Goal: Task Accomplishment & Management: Use online tool/utility

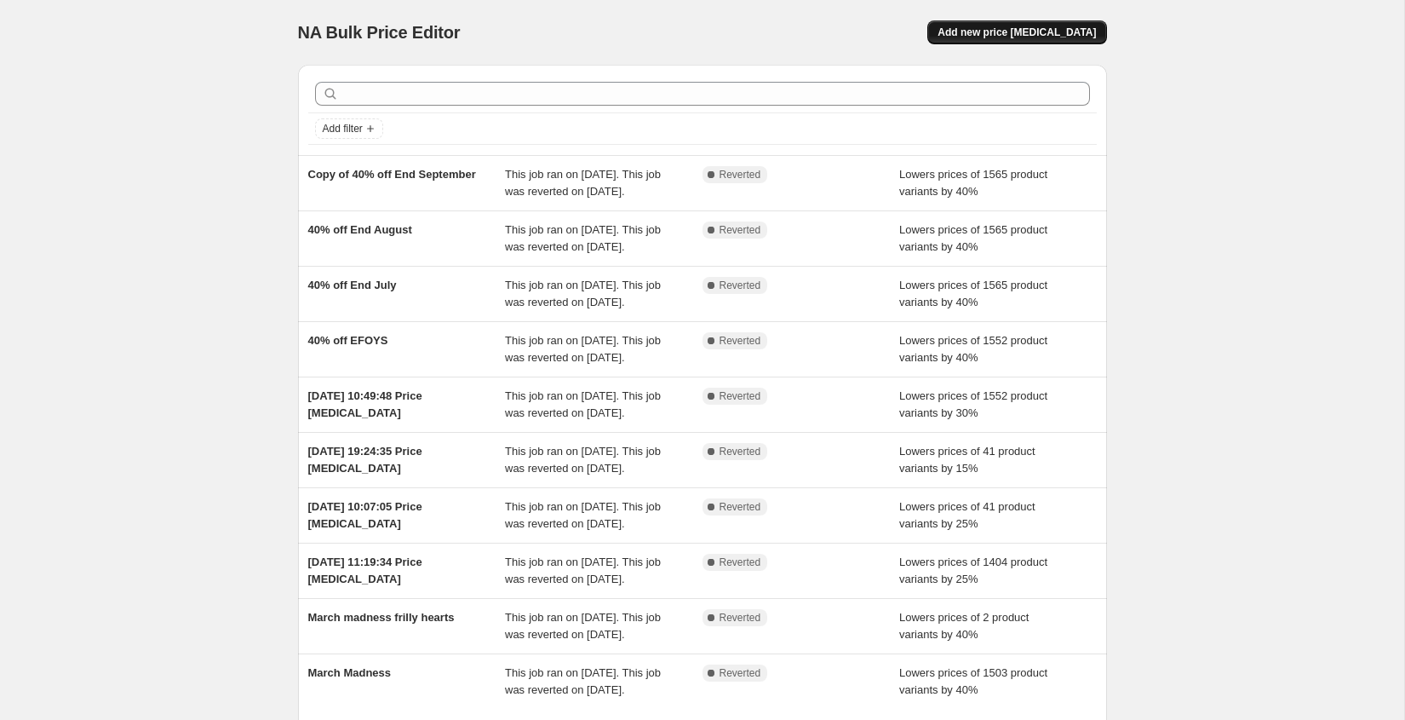
click at [1058, 30] on span "Add new price [MEDICAL_DATA]" at bounding box center [1017, 33] width 158 height 14
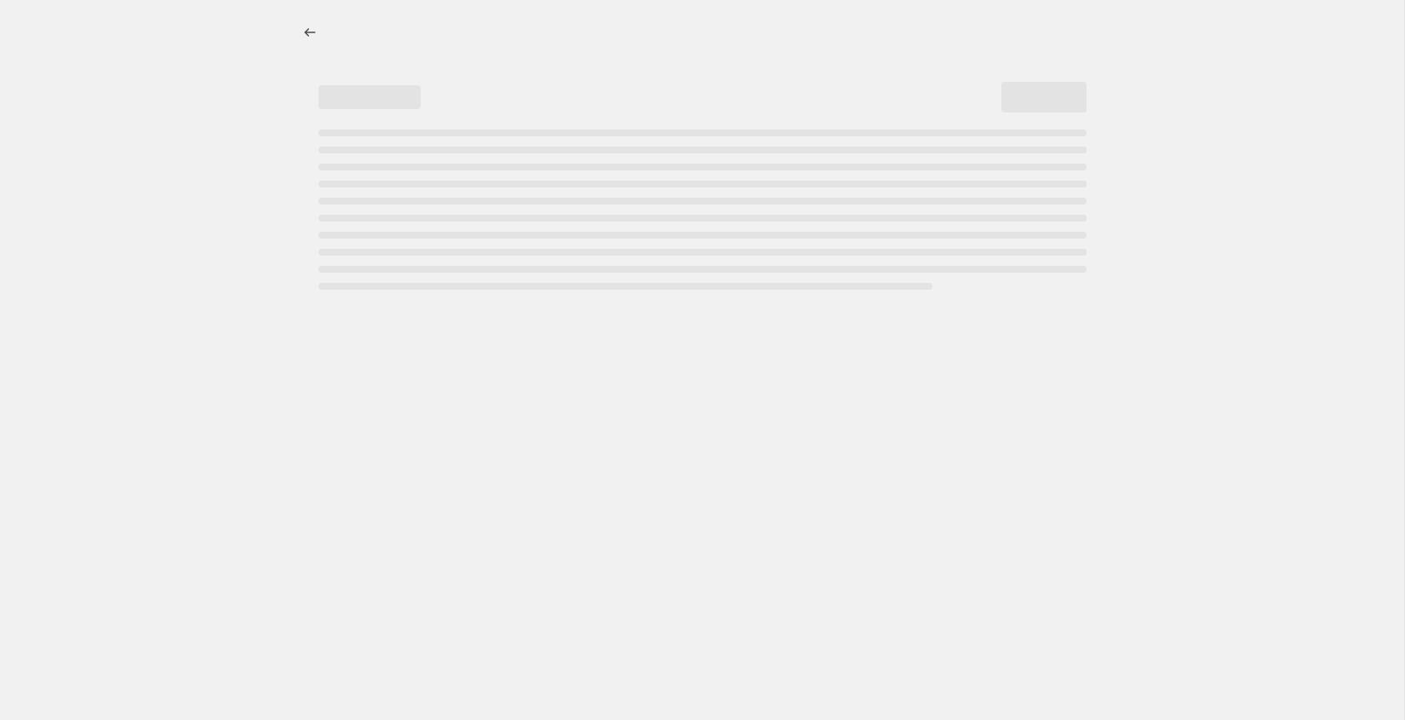
select select "percentage"
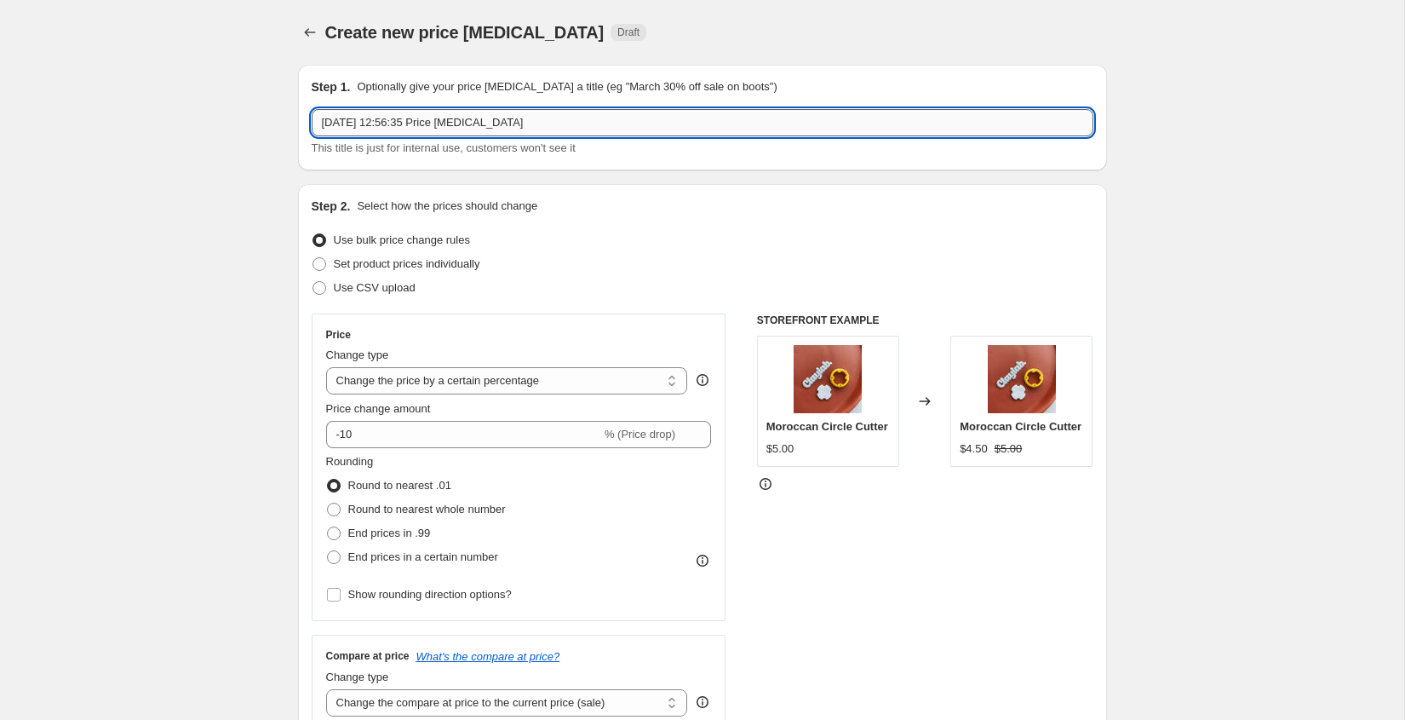
click at [541, 127] on input "[DATE] 12:56:35 Price [MEDICAL_DATA]" at bounding box center [703, 122] width 782 height 27
type input "[DATE] 20%"
click at [441, 428] on input "-10" at bounding box center [463, 434] width 275 height 27
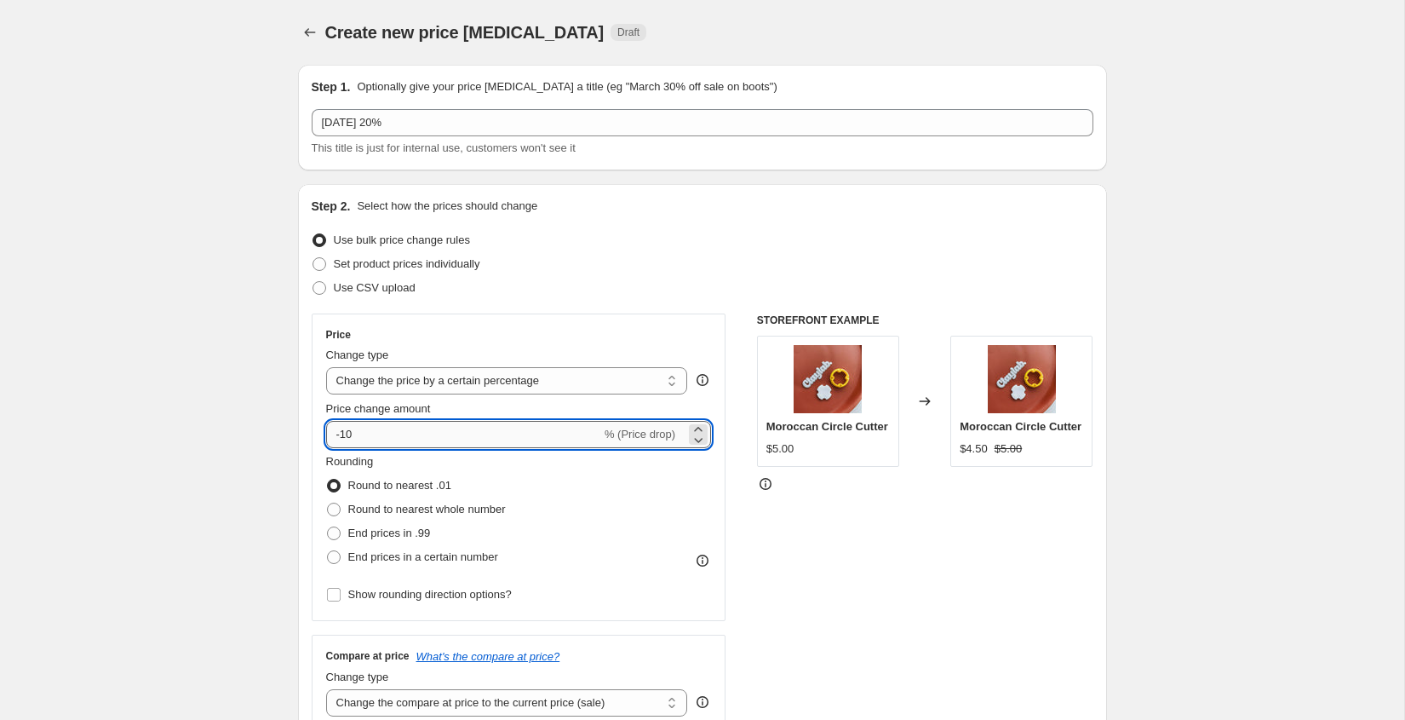
type input "-1"
type input "-20"
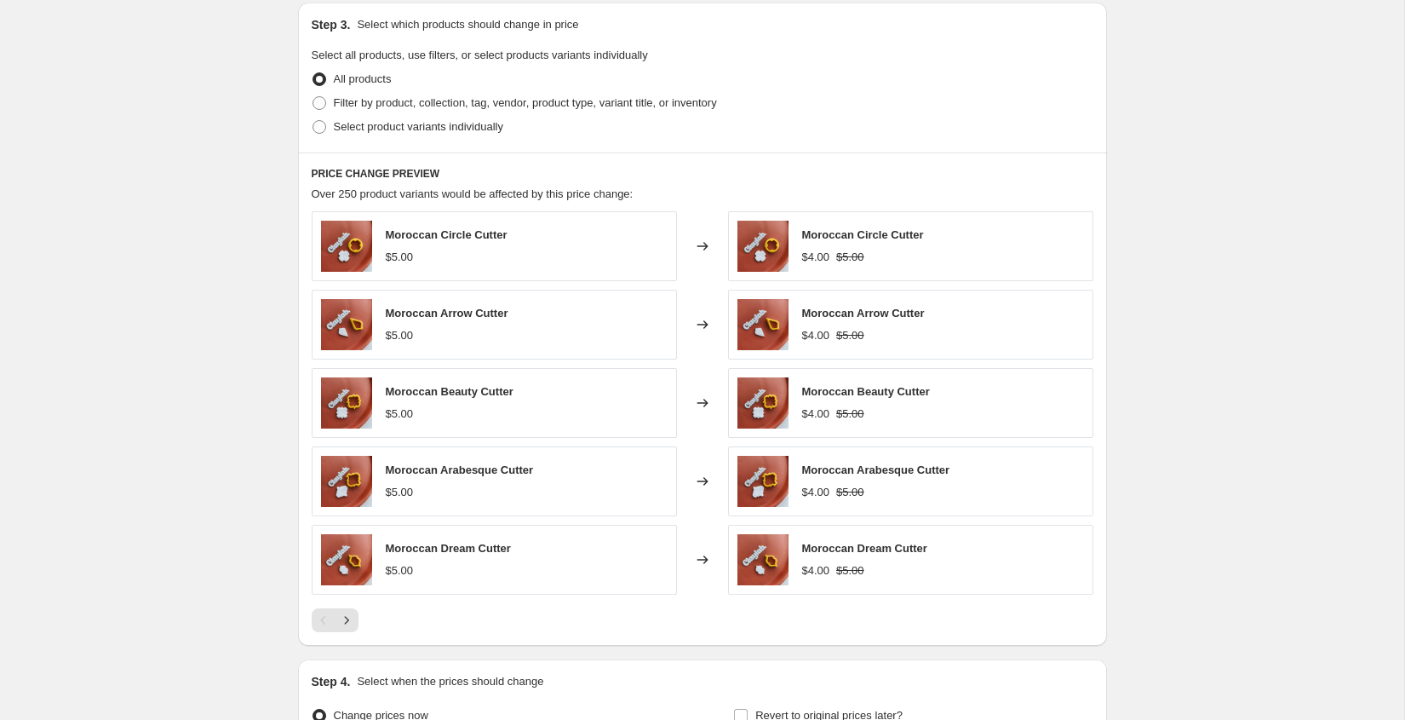
scroll to position [788, 0]
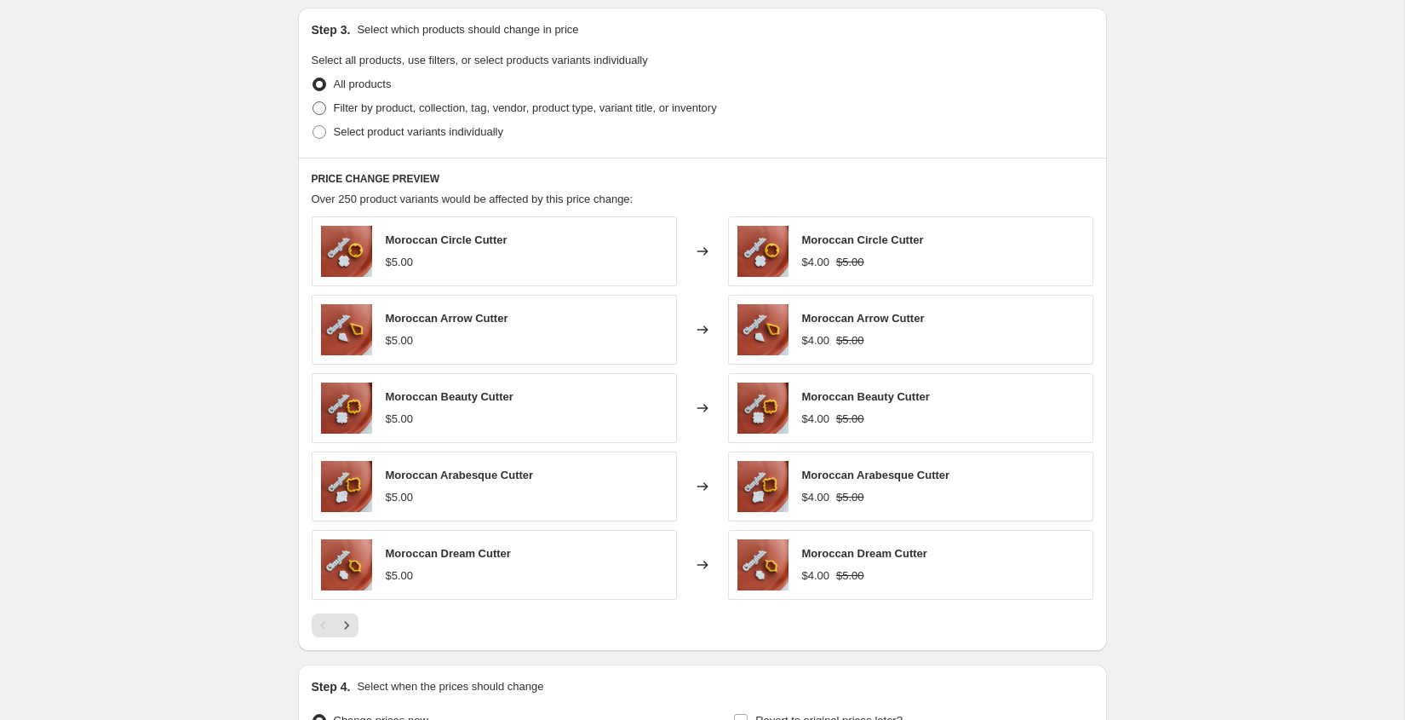
click at [400, 114] on label "Filter by product, collection, tag, vendor, product type, variant title, or inv…" at bounding box center [514, 108] width 405 height 24
click at [313, 102] on input "Filter by product, collection, tag, vendor, product type, variant title, or inv…" at bounding box center [313, 101] width 1 height 1
radio input "true"
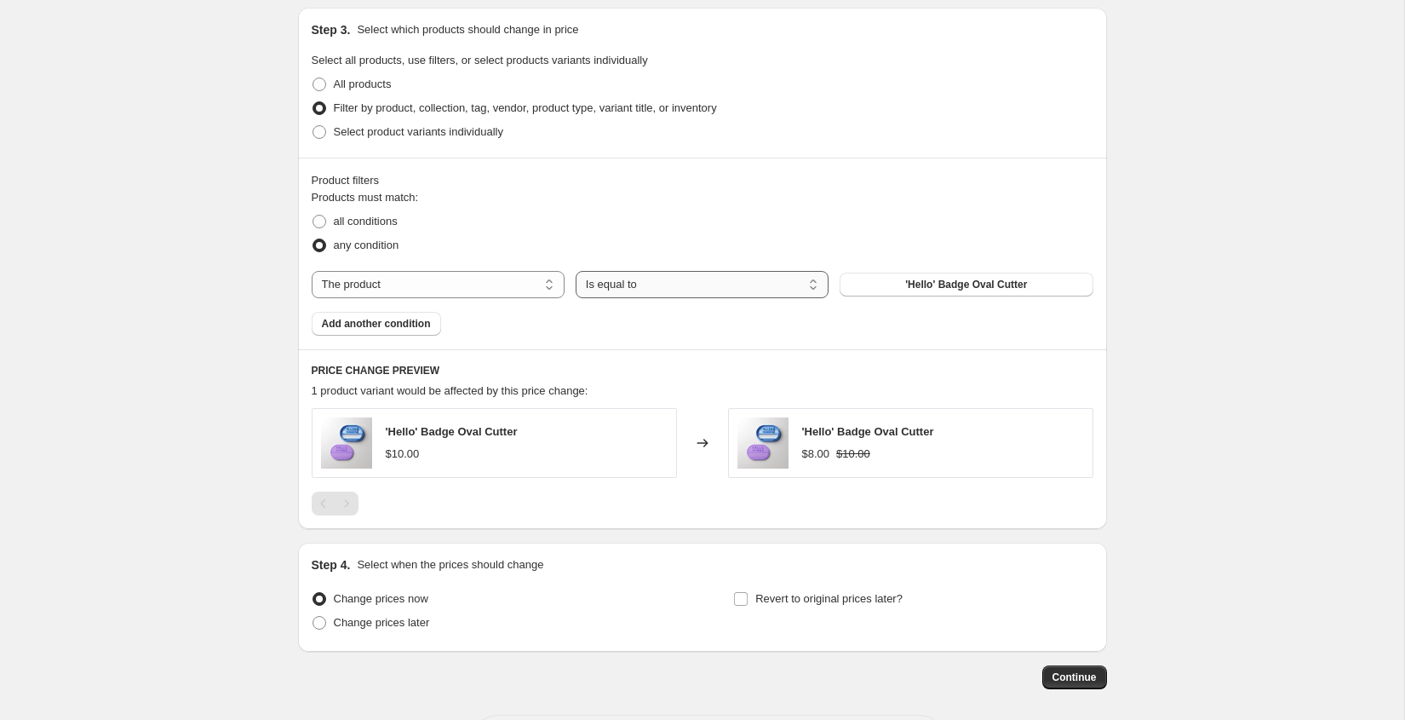
click at [624, 291] on select "Is equal to Is not equal to" at bounding box center [702, 284] width 253 height 27
click at [445, 279] on select "The product The product's collection The product's tag The product's vendor The…" at bounding box center [438, 284] width 253 height 27
select select "collection"
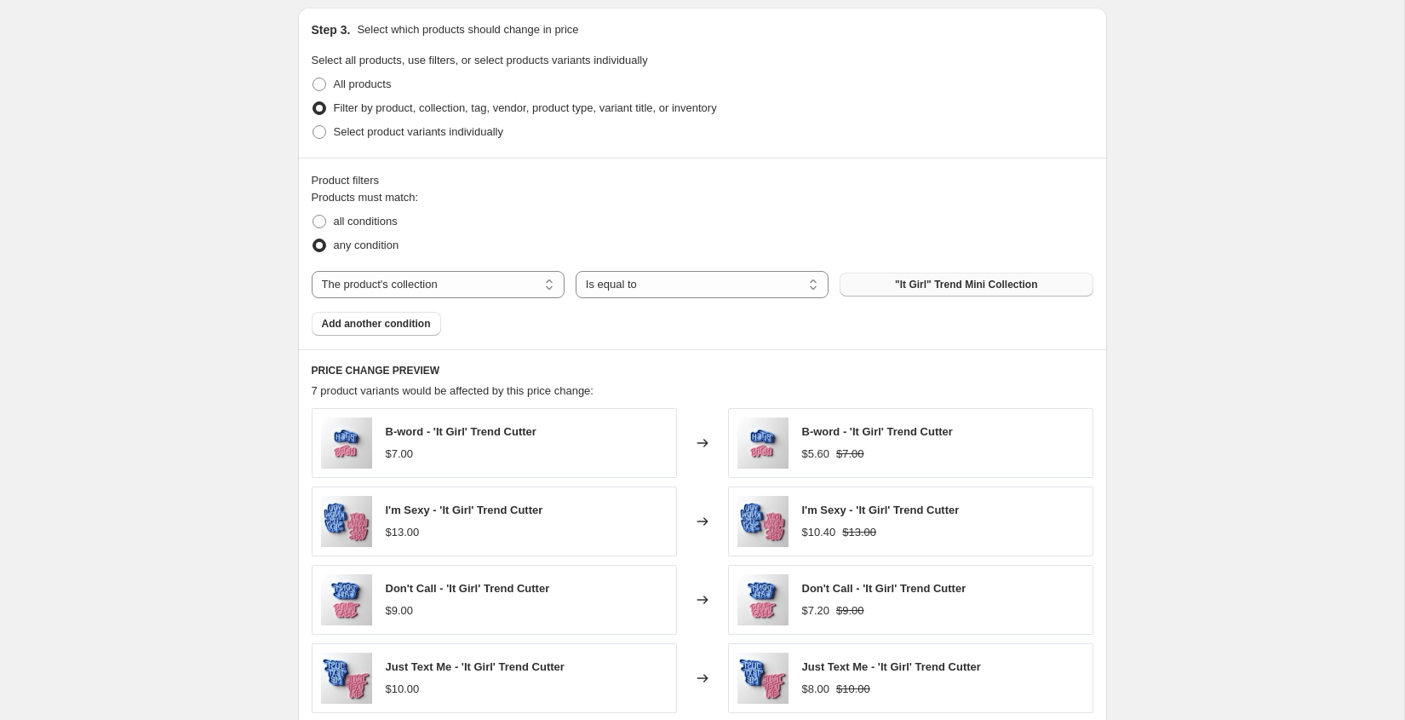
click at [960, 280] on span ""It Girl" Trend Mini Collection" at bounding box center [966, 285] width 142 height 14
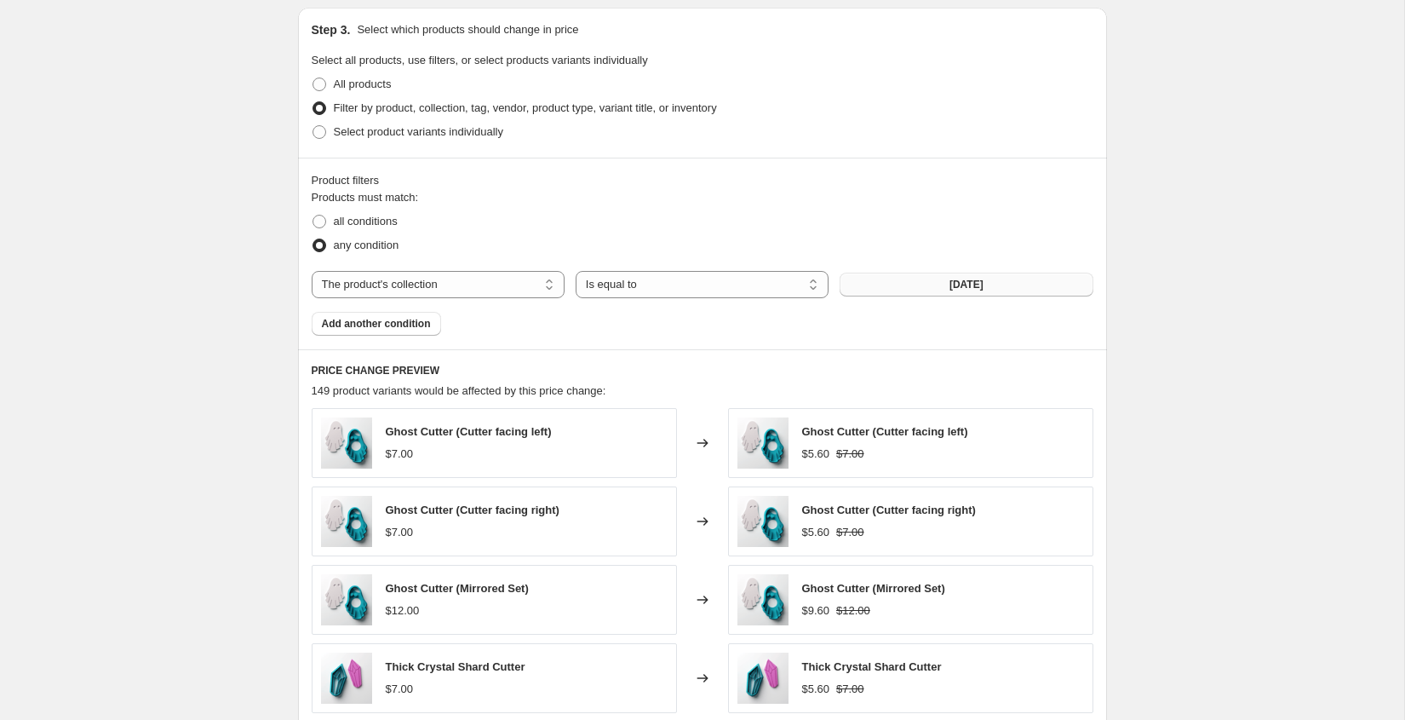
scroll to position [1168, 0]
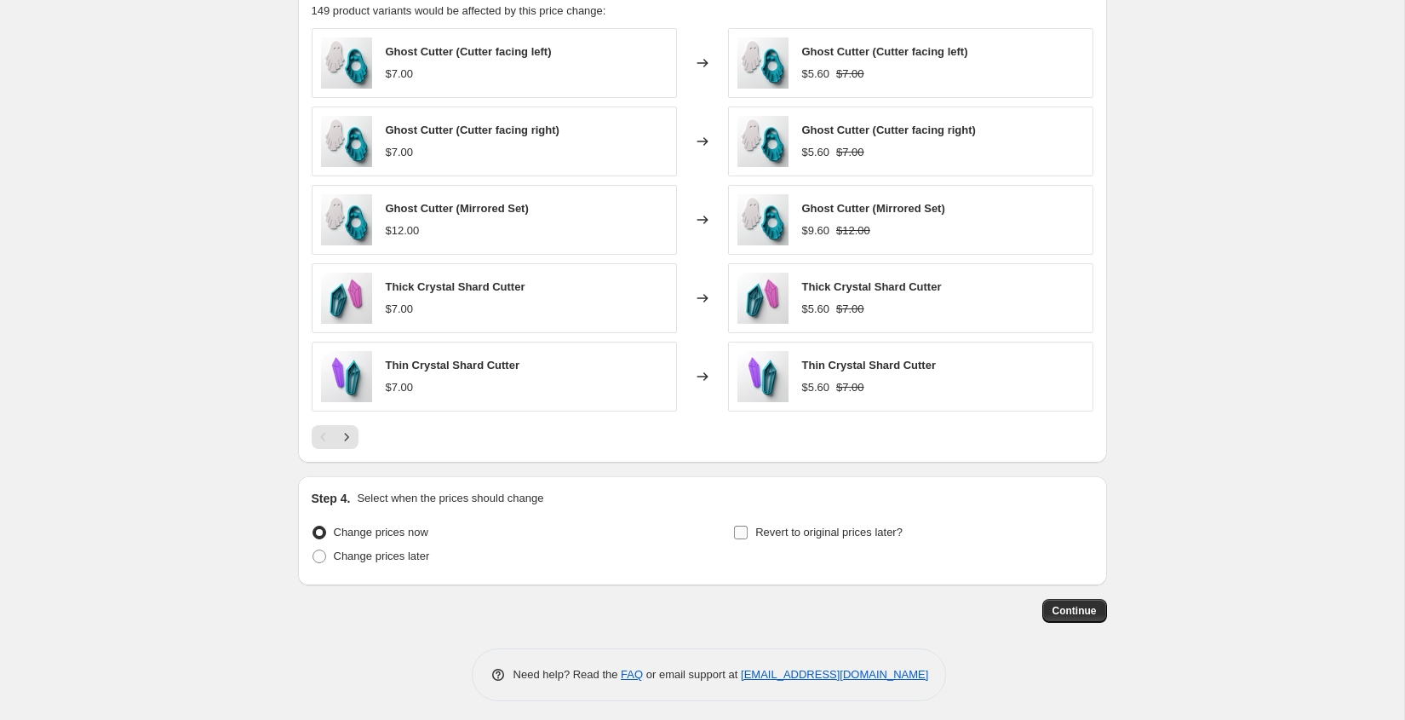
click at [747, 526] on input "Revert to original prices later?" at bounding box center [741, 533] width 14 height 14
checkbox input "true"
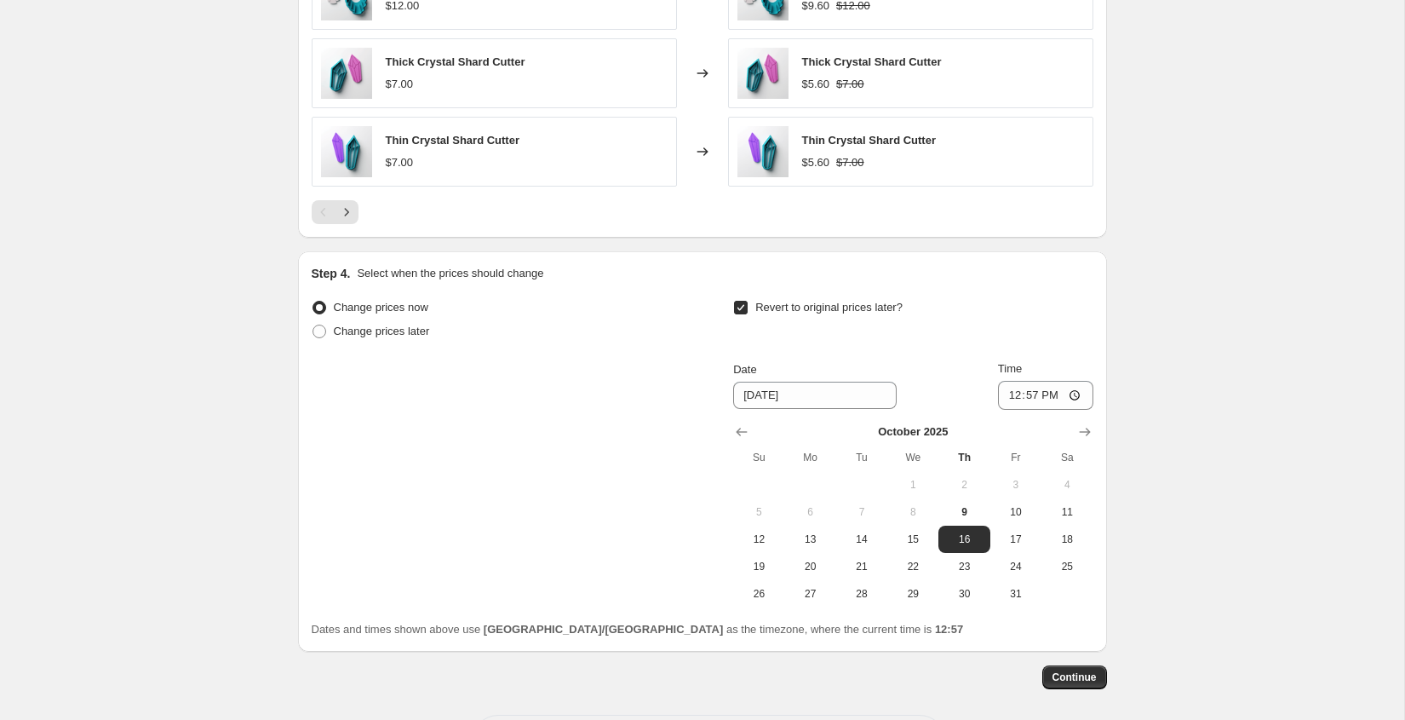
scroll to position [1431, 0]
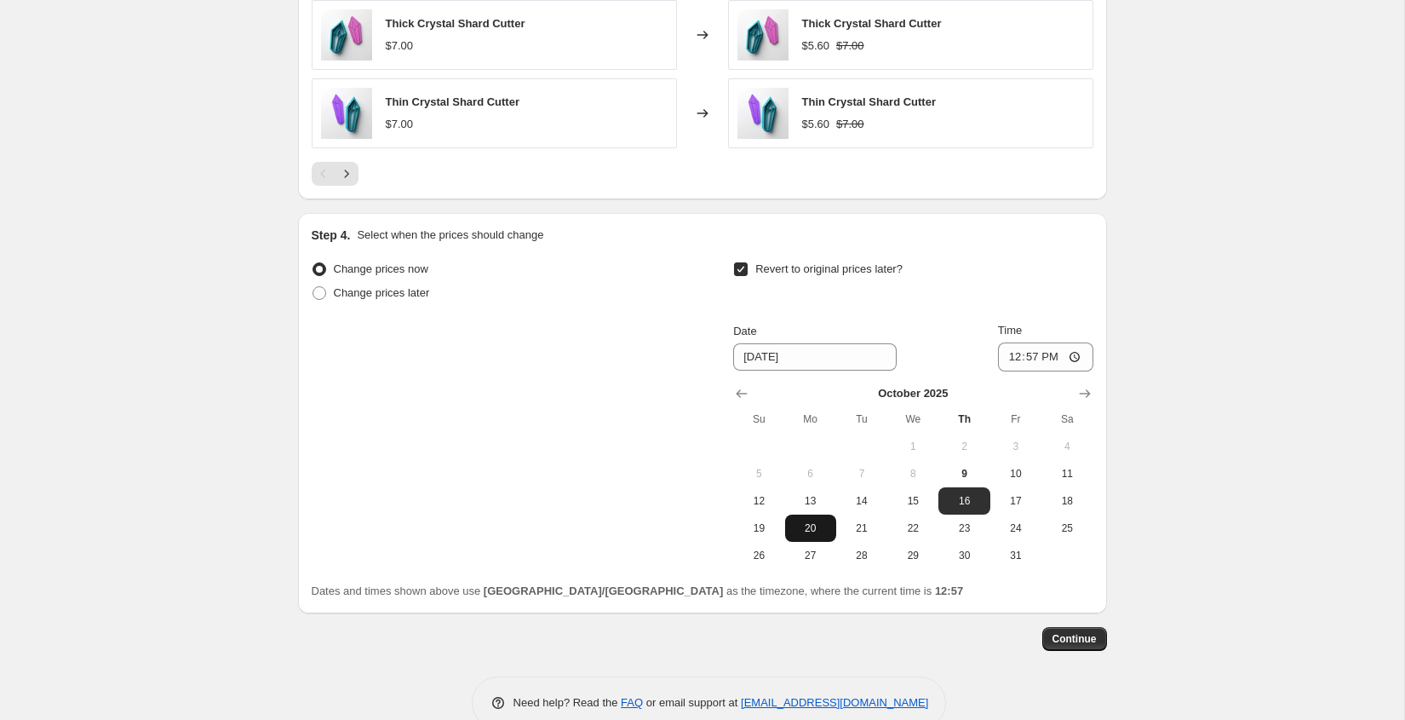
click at [825, 526] on span "20" at bounding box center [810, 528] width 37 height 14
type input "[DATE]"
click at [1090, 635] on span "Continue" at bounding box center [1075, 639] width 44 height 14
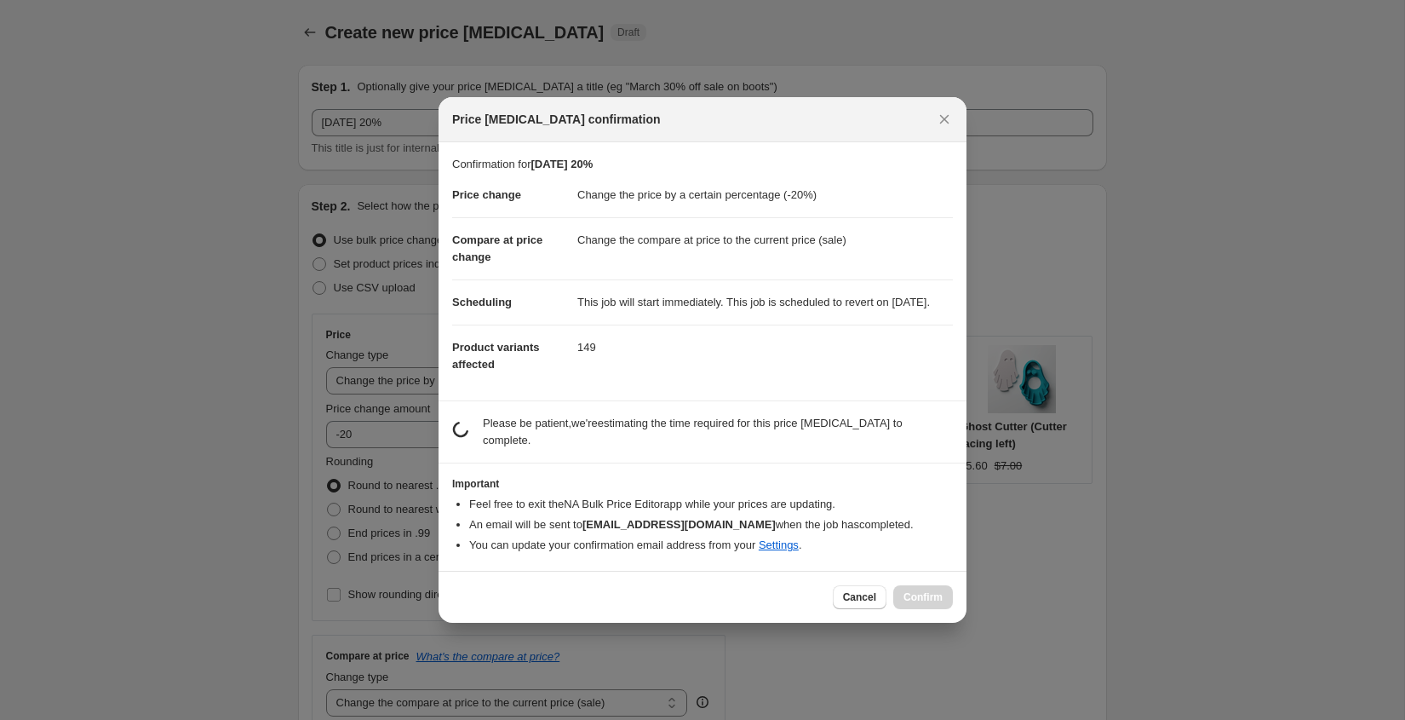
scroll to position [0, 0]
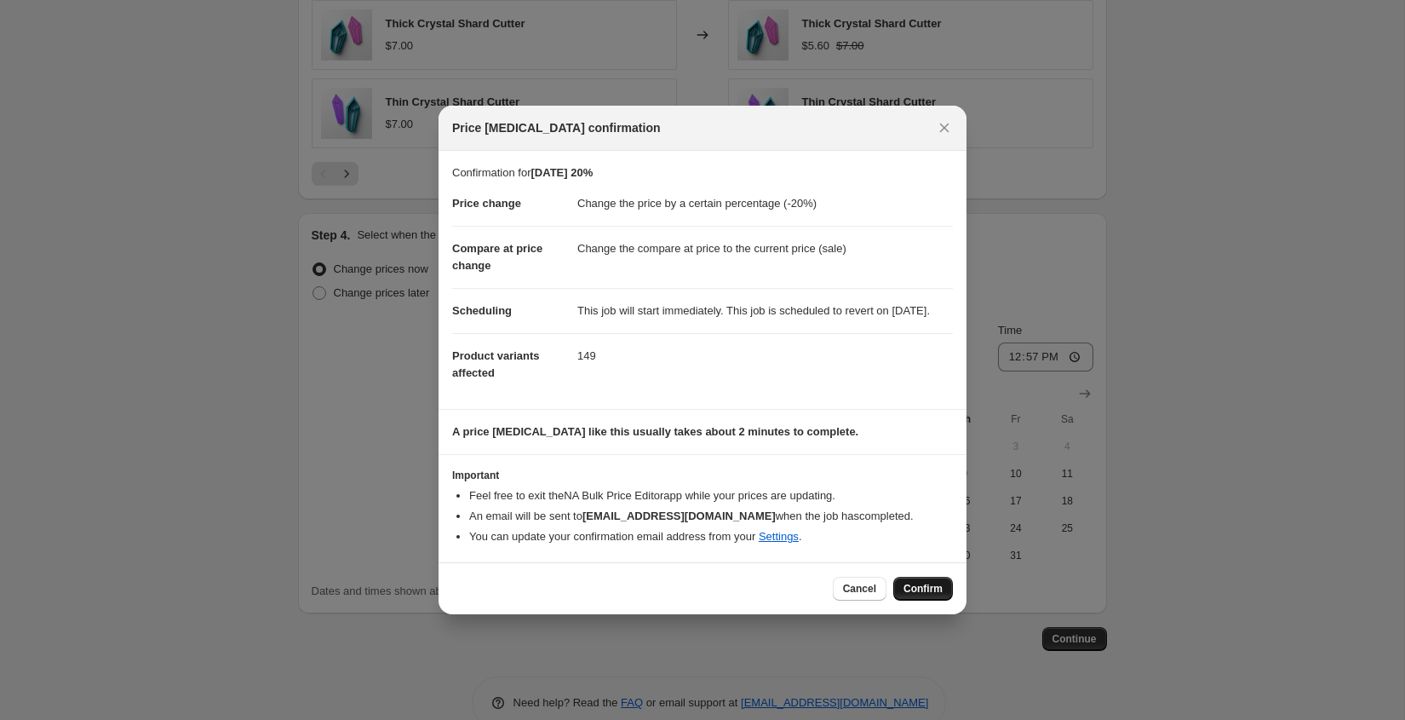
click at [920, 590] on span "Confirm" at bounding box center [923, 589] width 39 height 14
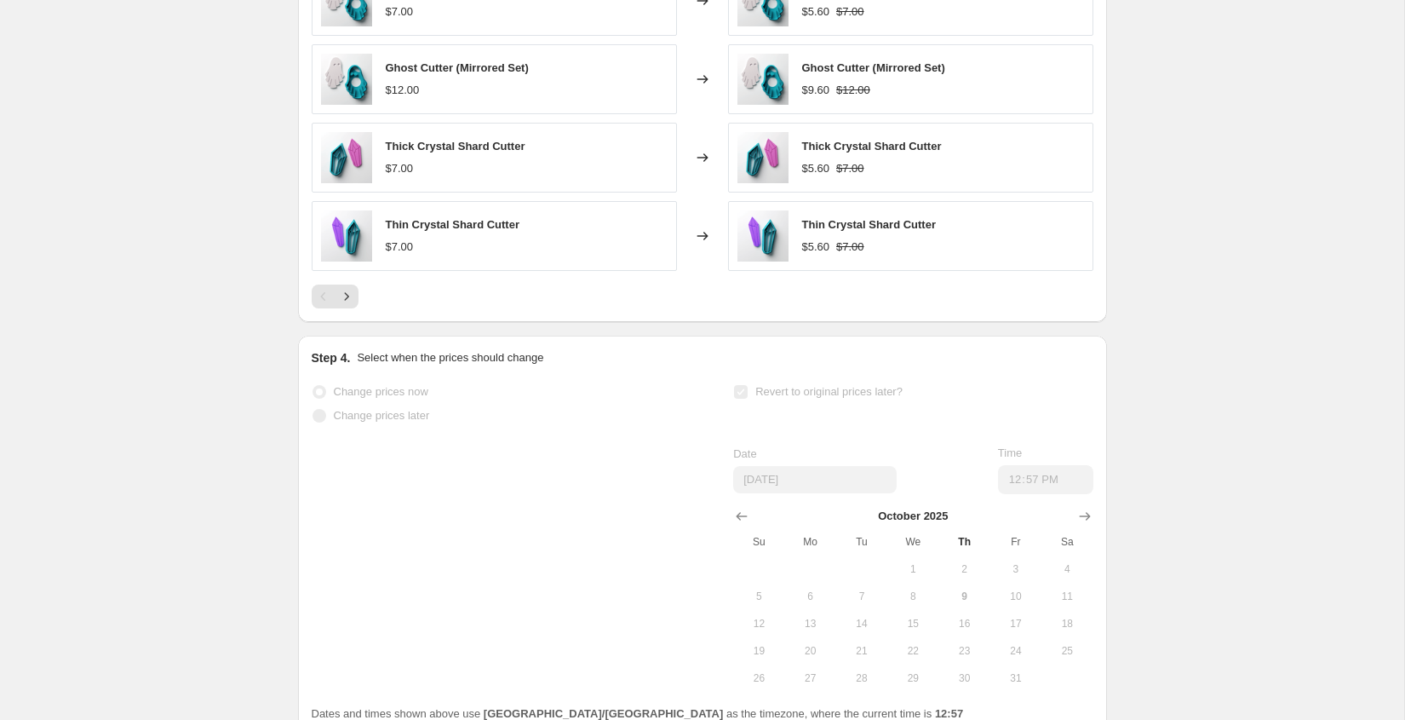
scroll to position [1475, 0]
